Goal: Task Accomplishment & Management: Use online tool/utility

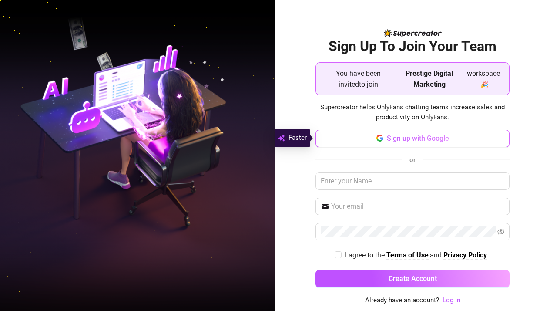
click at [421, 141] on span "Sign up with Google" at bounding box center [418, 138] width 62 height 8
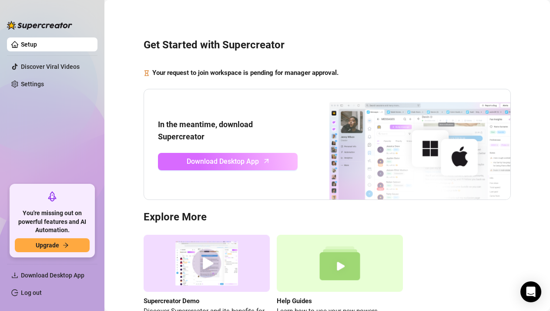
click at [245, 158] on span "Download Desktop App" at bounding box center [223, 161] width 72 height 11
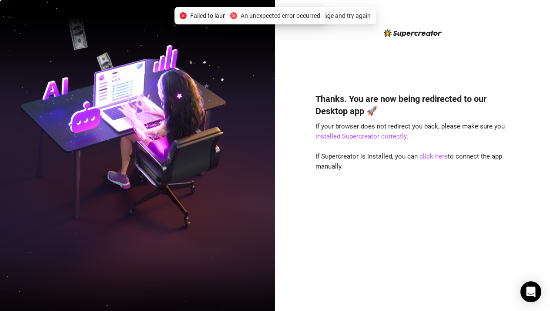
click at [344, 18] on span "Failed to launch desktop app. Please refresh the page and try again" at bounding box center [280, 16] width 181 height 10
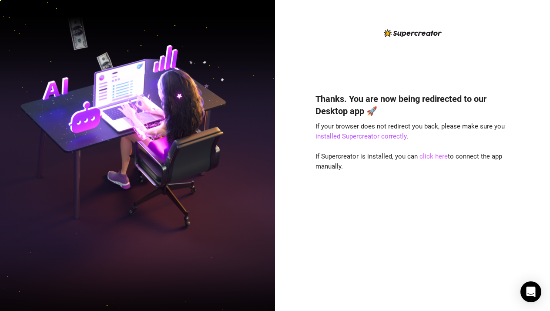
click at [430, 158] on link "click here" at bounding box center [434, 156] width 28 height 8
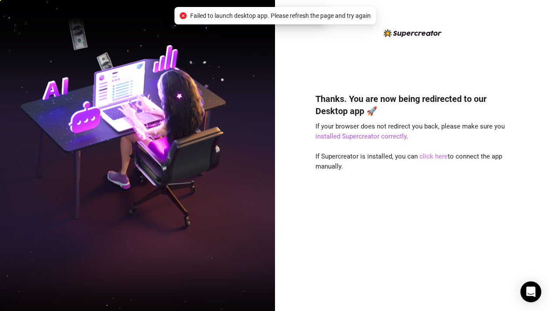
click at [429, 158] on link "click here" at bounding box center [434, 156] width 28 height 8
click at [423, 158] on link "click here" at bounding box center [434, 156] width 28 height 8
click at [363, 17] on span "Failed to launch desktop app. Please refresh the page and try again" at bounding box center [280, 16] width 181 height 10
click at [210, 16] on span "Failed to launch desktop app. Please refresh the page and try again" at bounding box center [280, 16] width 181 height 10
click at [230, 16] on icon "close-circle" at bounding box center [233, 15] width 7 height 7
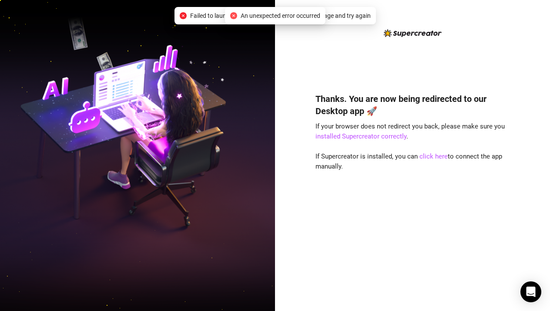
click at [352, 17] on span "Failed to launch desktop app. Please refresh the page and try again" at bounding box center [280, 16] width 181 height 10
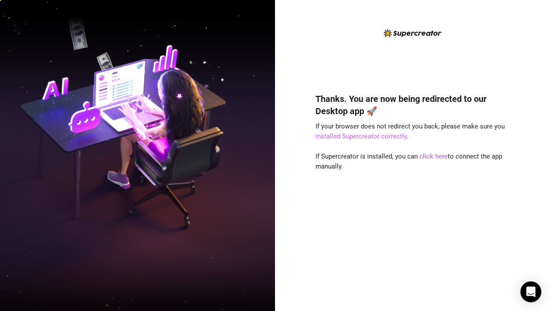
click at [383, 138] on link "installed Supercreator correctly" at bounding box center [361, 136] width 91 height 8
